Goal: Task Accomplishment & Management: Use online tool/utility

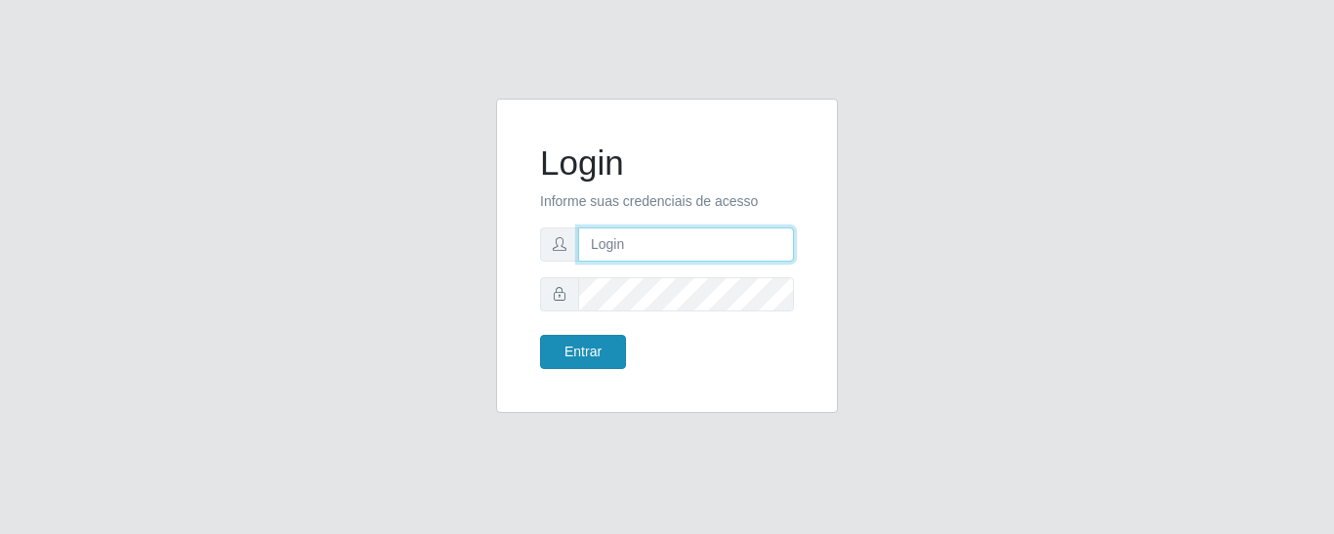
type input "precobom@[PERSON_NAME]"
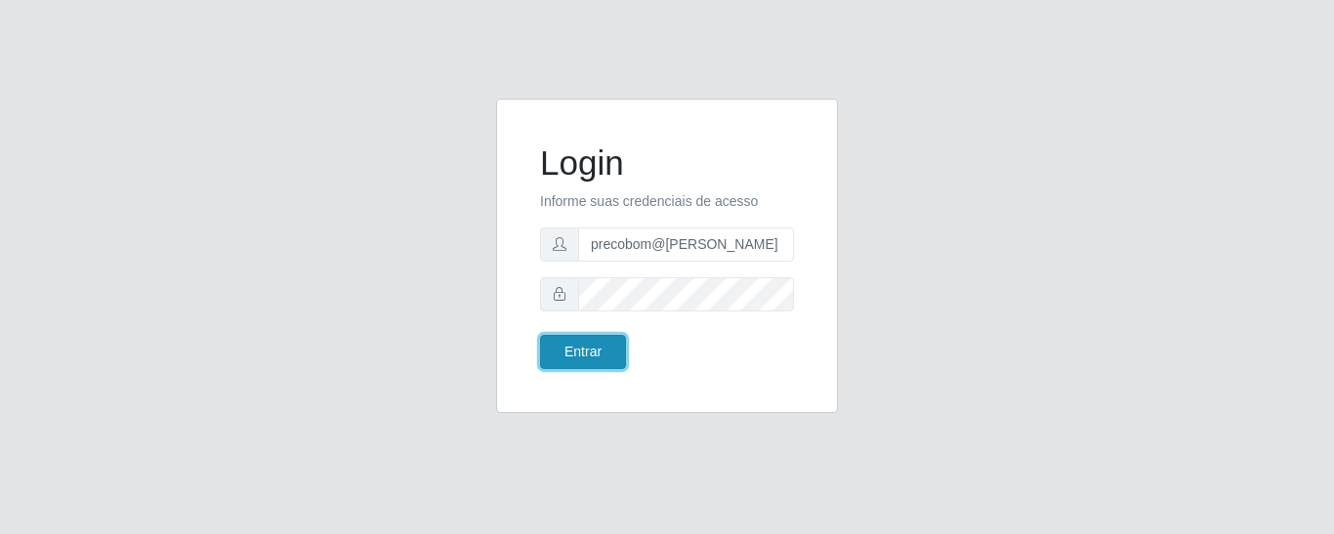
click at [579, 357] on button "Entrar" at bounding box center [583, 352] width 86 height 34
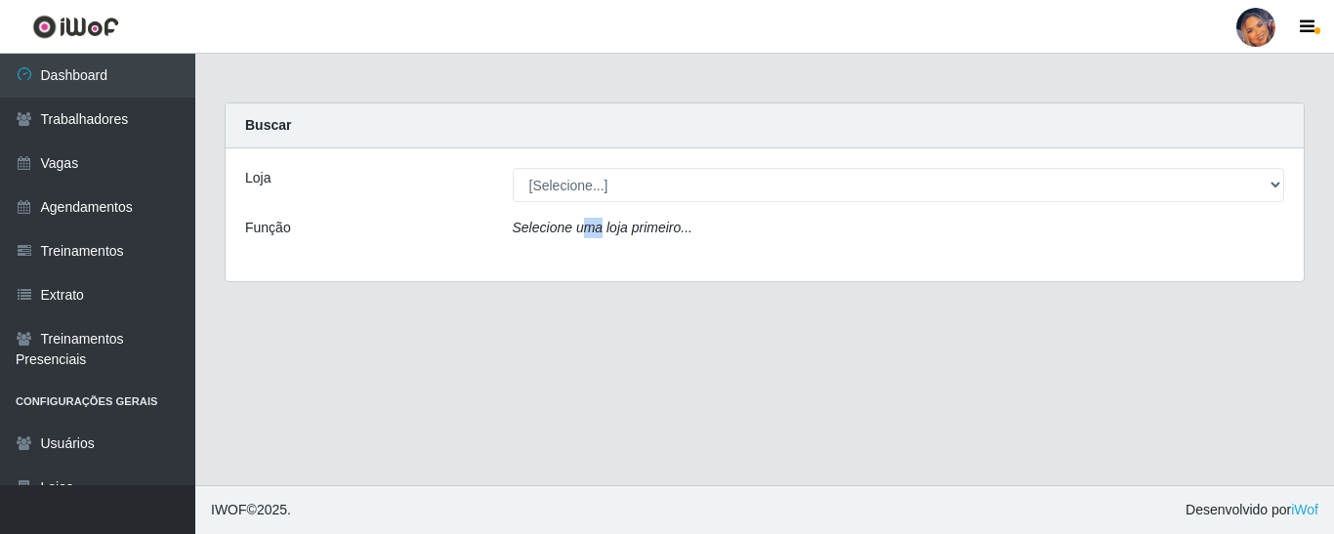
drag, startPoint x: 579, startPoint y: 357, endPoint x: 578, endPoint y: 187, distance: 169.9
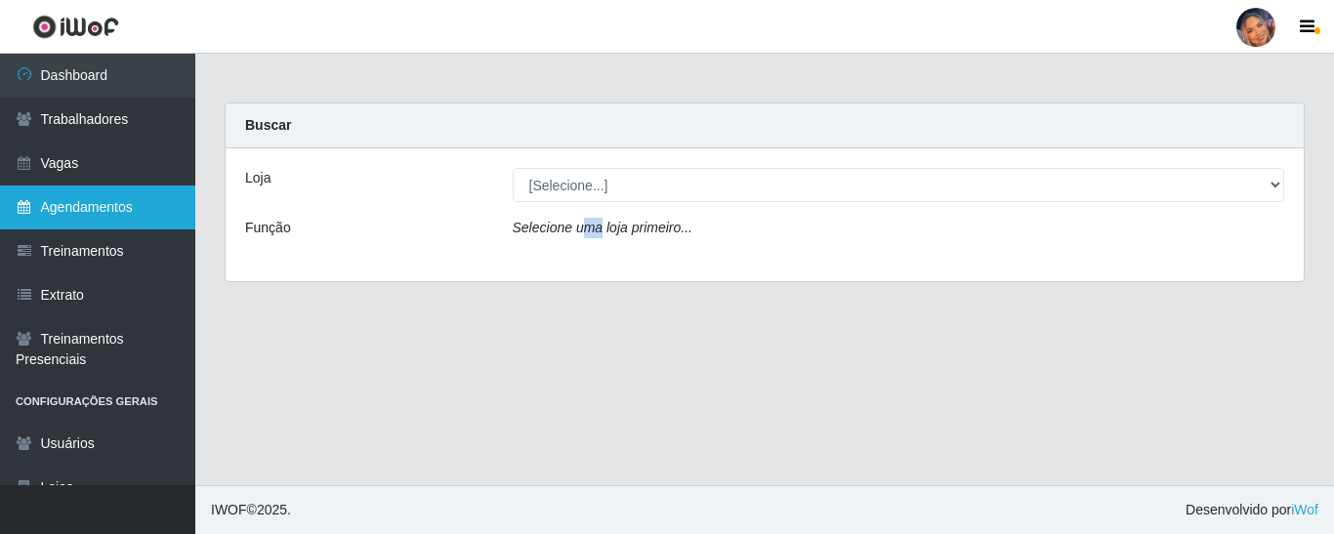
click at [83, 206] on link "Agendamentos" at bounding box center [97, 208] width 195 height 44
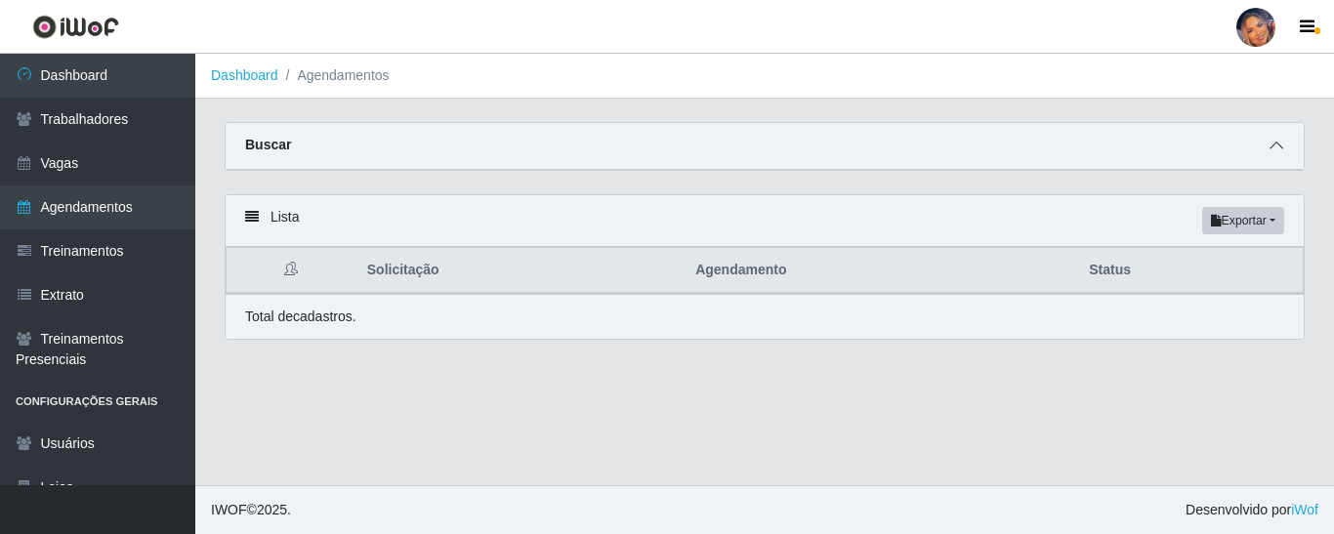
click at [1283, 154] on span at bounding box center [1275, 146] width 23 height 22
